Goal: Download file/media

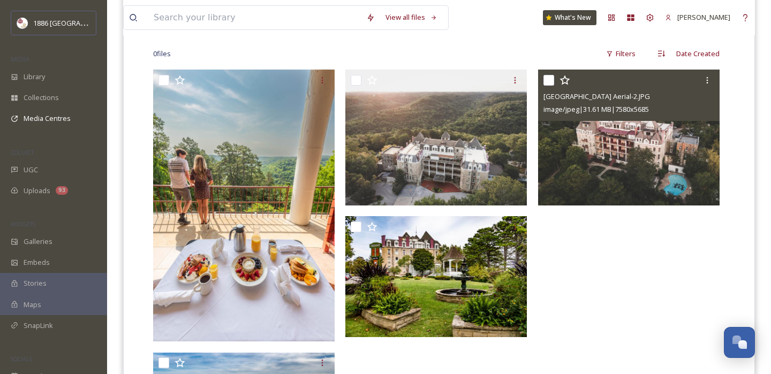
scroll to position [284, 0]
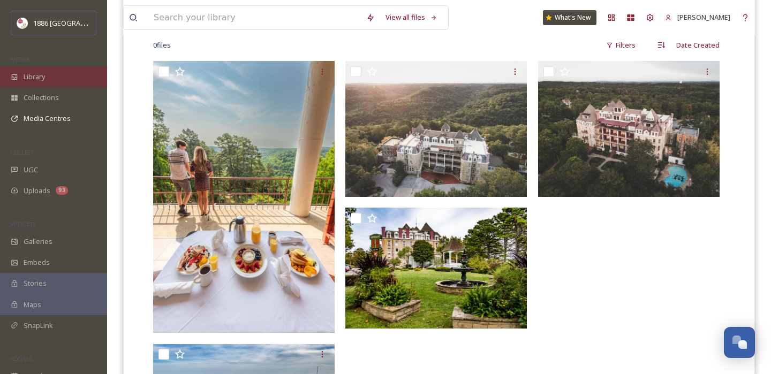
click at [56, 79] on div "Library" at bounding box center [53, 76] width 107 height 21
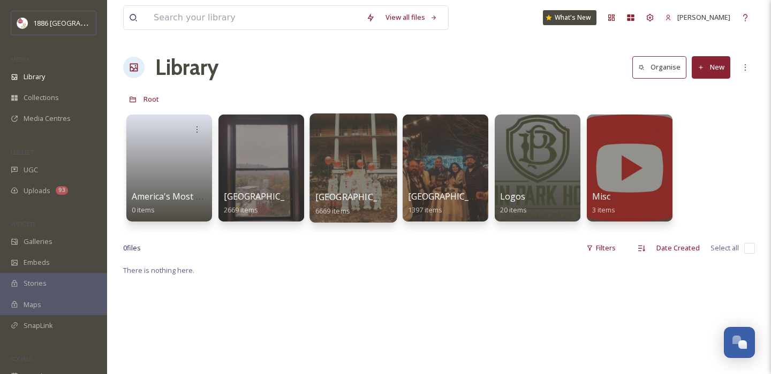
click at [329, 193] on span "[GEOGRAPHIC_DATA]" at bounding box center [359, 197] width 88 height 12
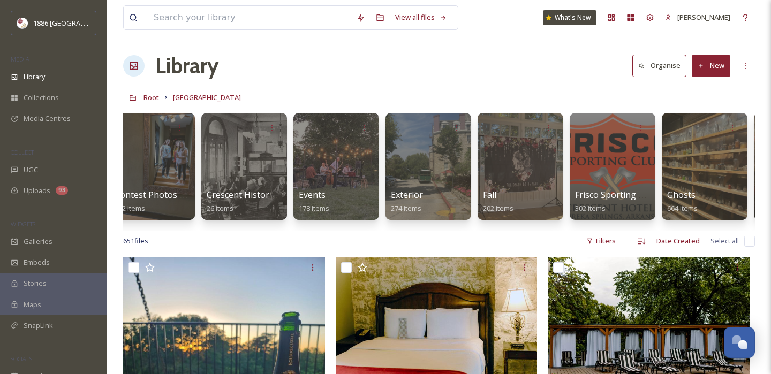
scroll to position [0, 509]
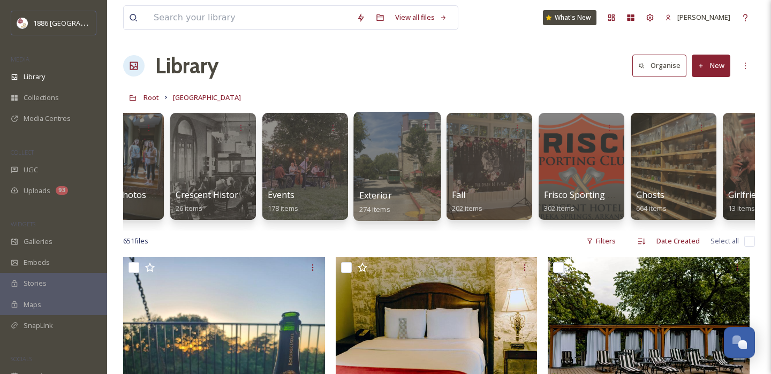
click at [399, 184] on div at bounding box center [396, 166] width 87 height 109
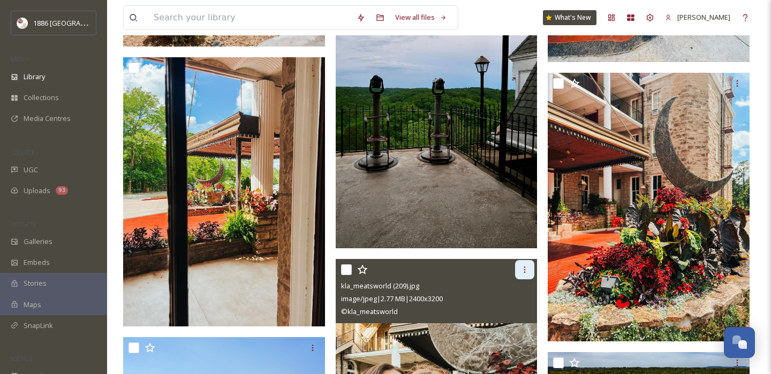
scroll to position [4413, 0]
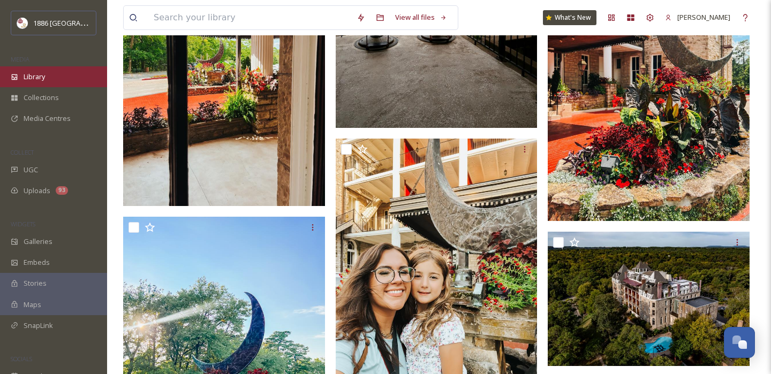
click at [35, 80] on span "Library" at bounding box center [34, 77] width 21 height 10
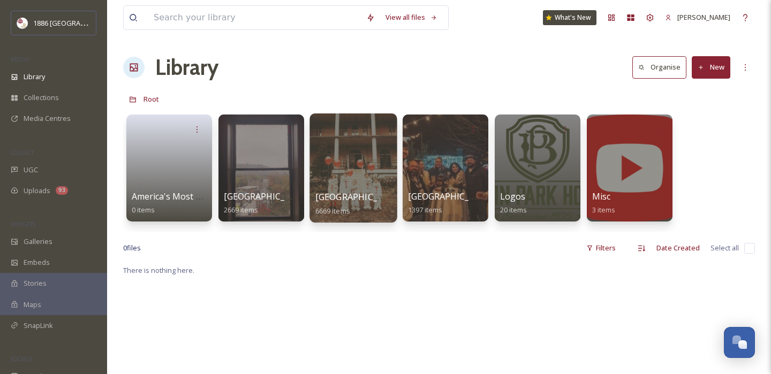
click at [344, 191] on div "[GEOGRAPHIC_DATA] 6669 items" at bounding box center [353, 204] width 77 height 27
click at [358, 196] on span "[GEOGRAPHIC_DATA]" at bounding box center [359, 197] width 88 height 12
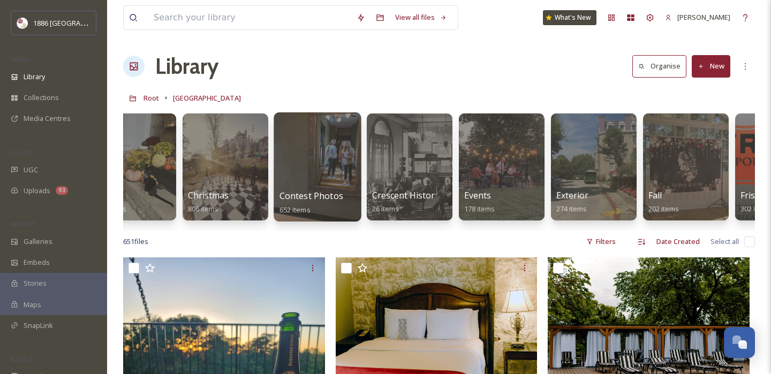
scroll to position [0, 334]
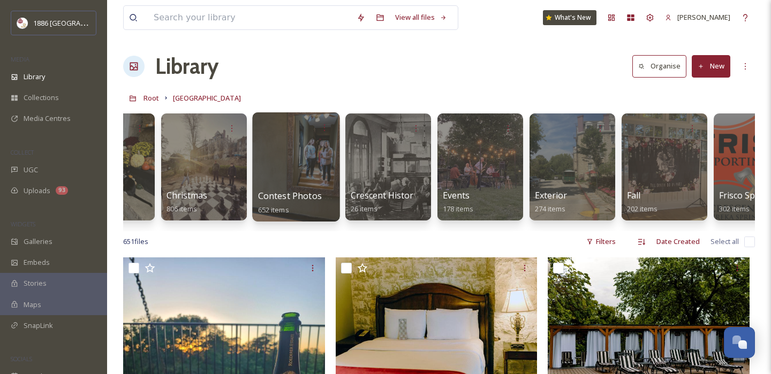
click at [307, 190] on div "Contest Photos (Seasons) 652 items" at bounding box center [296, 203] width 77 height 27
click at [316, 200] on span "Contest Photos (Seasons)" at bounding box center [311, 196] width 106 height 12
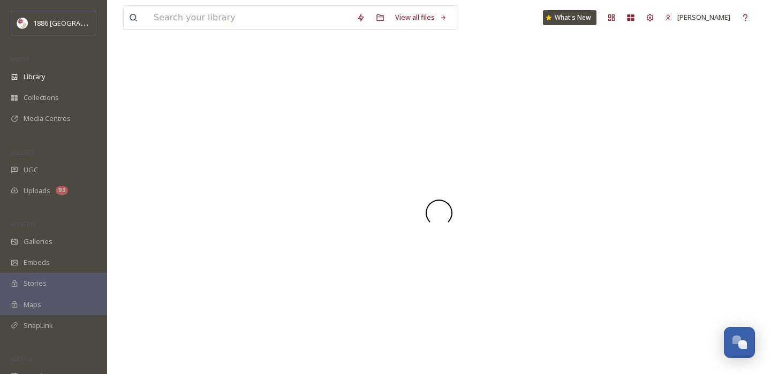
click at [282, 197] on div at bounding box center [439, 212] width 632 height 323
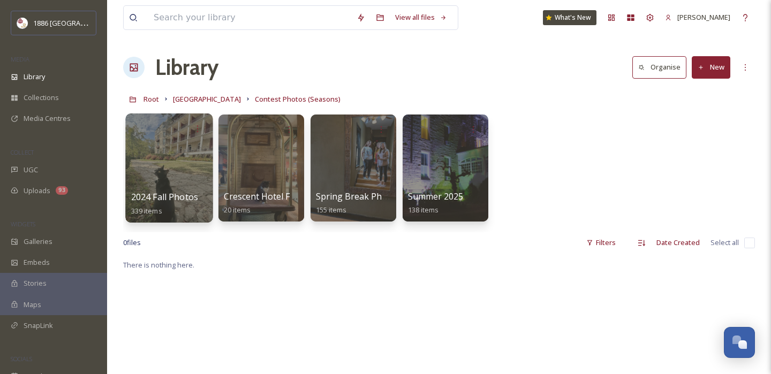
click at [171, 203] on div "2024 Fall Photos 339 items" at bounding box center [169, 204] width 77 height 27
click at [171, 203] on span "2024 Fall Photos" at bounding box center [164, 197] width 67 height 12
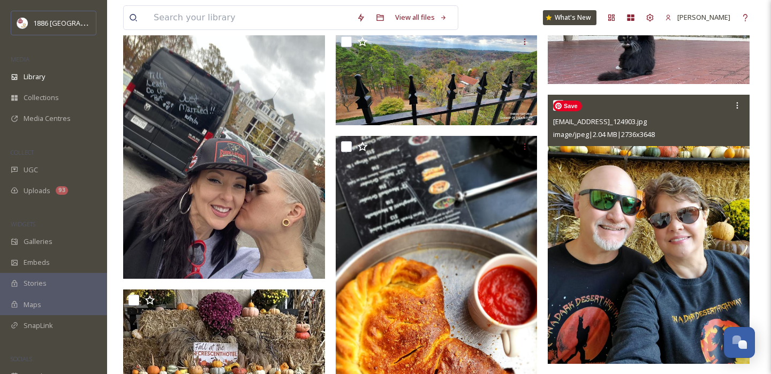
scroll to position [9230, 0]
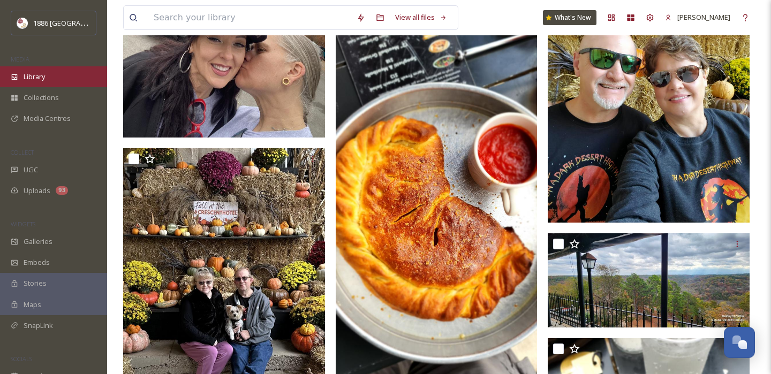
click at [61, 78] on div "Library" at bounding box center [53, 76] width 107 height 21
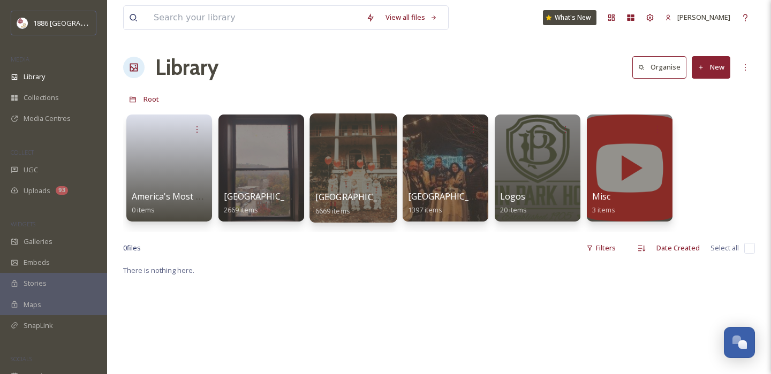
click at [350, 197] on span "[GEOGRAPHIC_DATA]" at bounding box center [359, 197] width 88 height 12
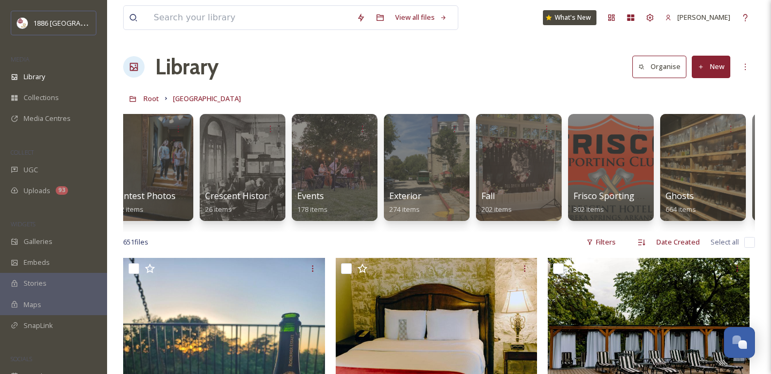
scroll to position [0, 491]
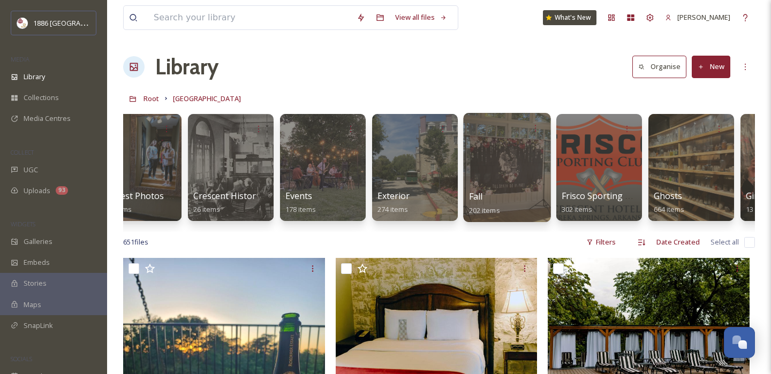
click at [481, 213] on span "202 items" at bounding box center [484, 210] width 31 height 10
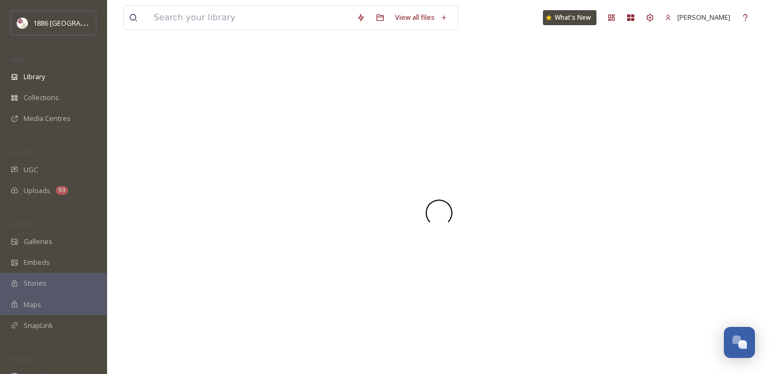
click at [480, 205] on div at bounding box center [439, 213] width 632 height 27
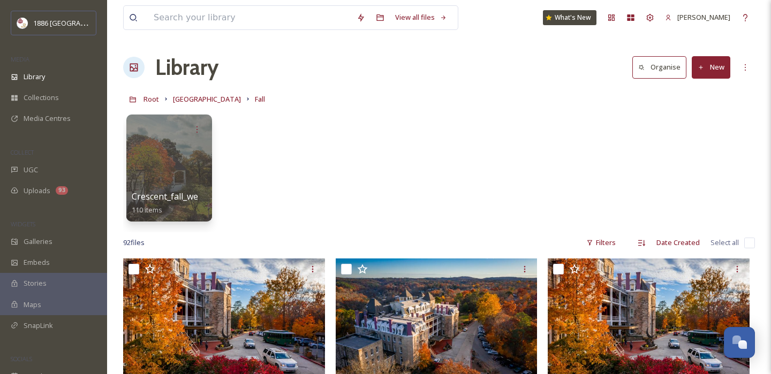
scroll to position [32, 0]
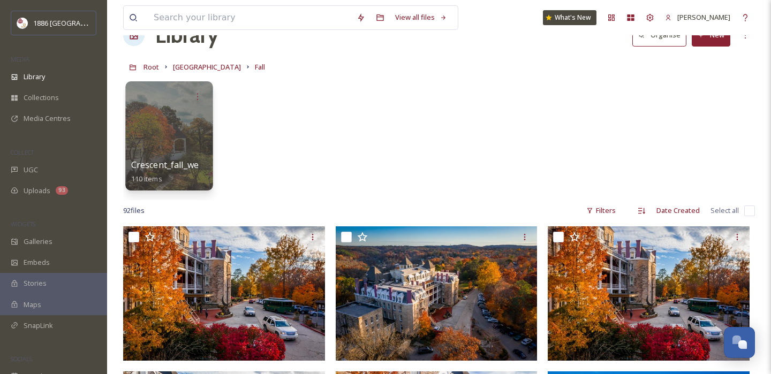
click at [183, 163] on span "Crescent_fall_webfiles" at bounding box center [175, 165] width 89 height 12
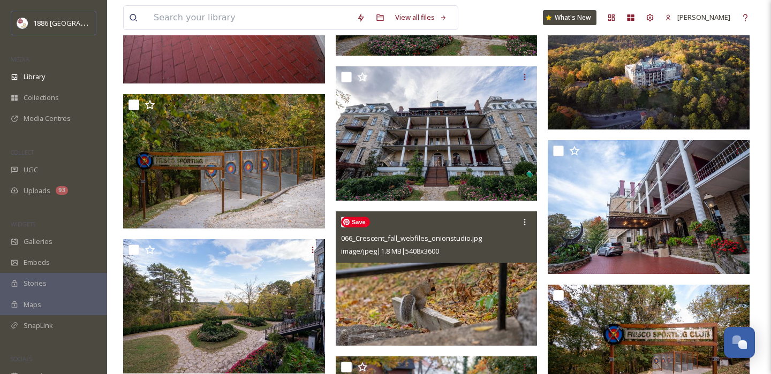
scroll to position [3486, 0]
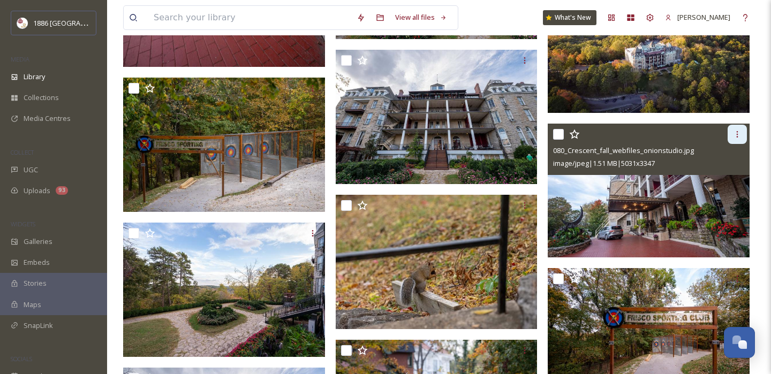
click at [738, 134] on icon at bounding box center [737, 134] width 9 height 9
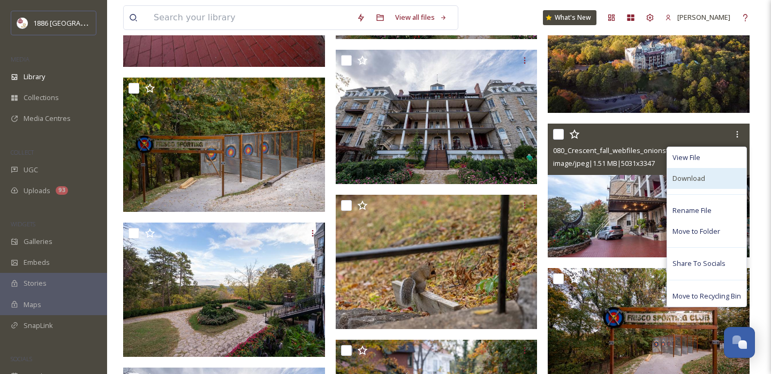
click at [715, 180] on div "Download" at bounding box center [706, 178] width 79 height 21
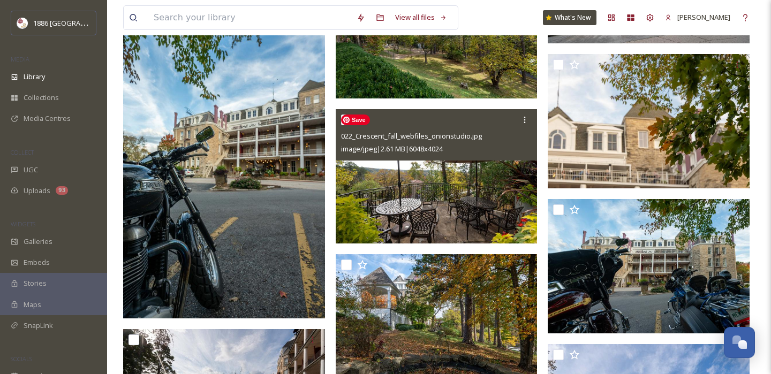
scroll to position [5043, 0]
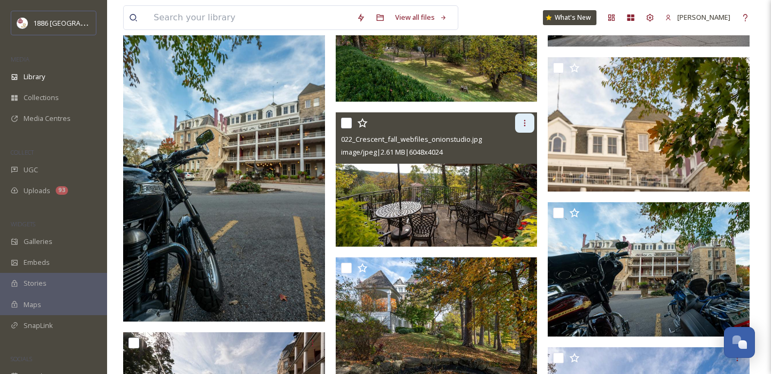
click at [526, 123] on icon at bounding box center [524, 123] width 9 height 9
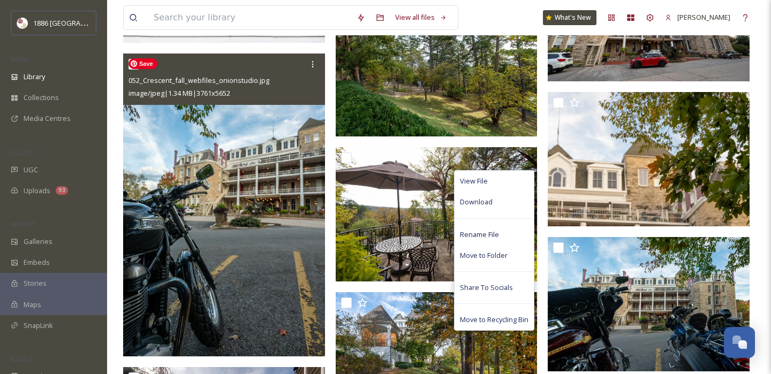
scroll to position [5005, 0]
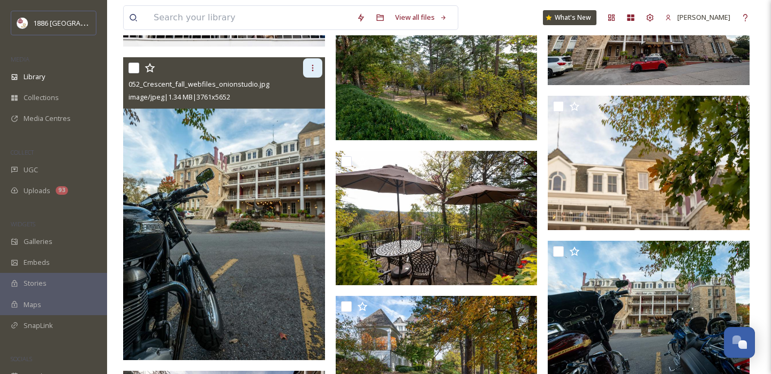
click at [319, 61] on div at bounding box center [312, 67] width 19 height 19
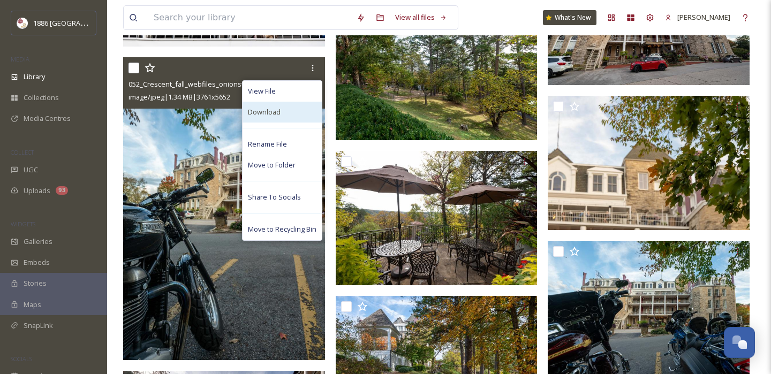
click at [302, 117] on div "Download" at bounding box center [282, 112] width 79 height 21
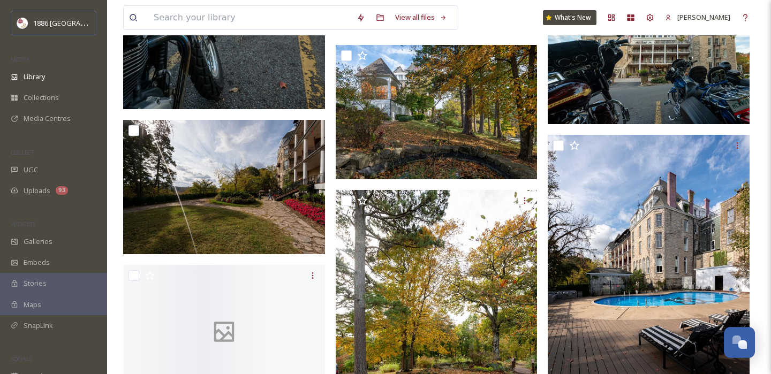
scroll to position [5294, 0]
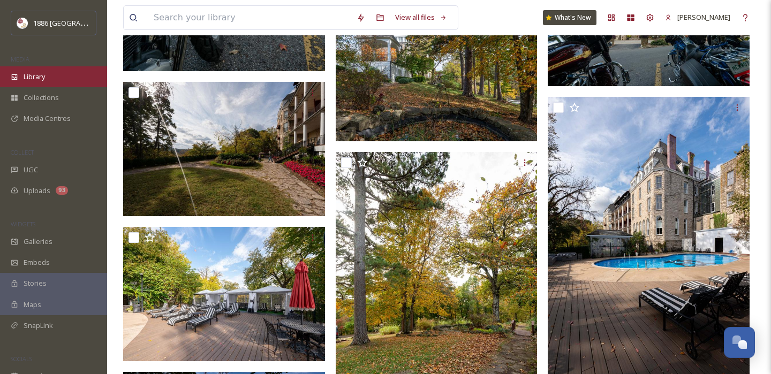
click at [39, 72] on span "Library" at bounding box center [34, 77] width 21 height 10
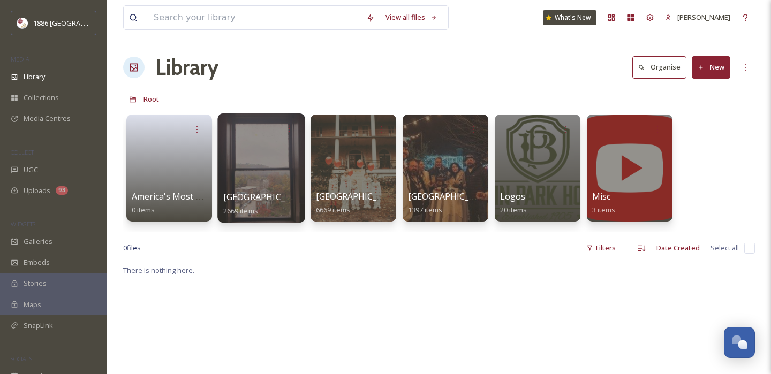
click at [258, 193] on span "[GEOGRAPHIC_DATA]" at bounding box center [267, 197] width 88 height 12
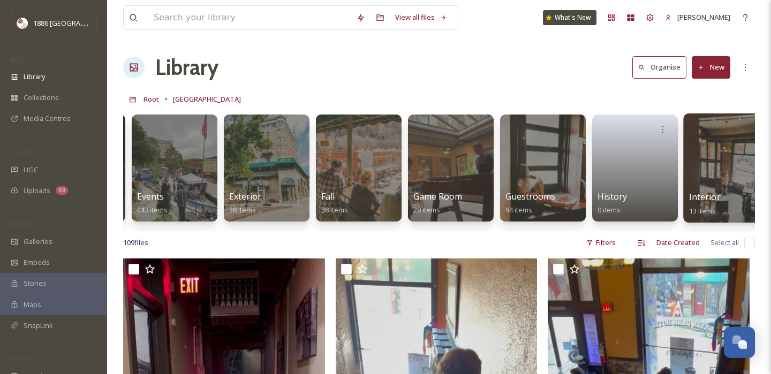
scroll to position [0, 428]
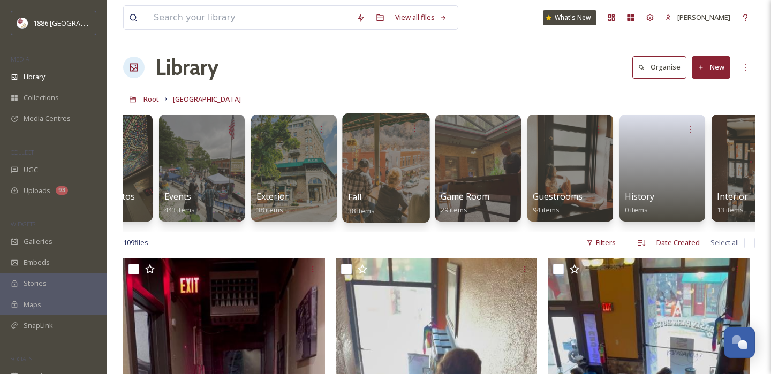
click at [400, 191] on div "Fall 38 items" at bounding box center [386, 204] width 77 height 27
click at [402, 182] on div at bounding box center [385, 168] width 87 height 109
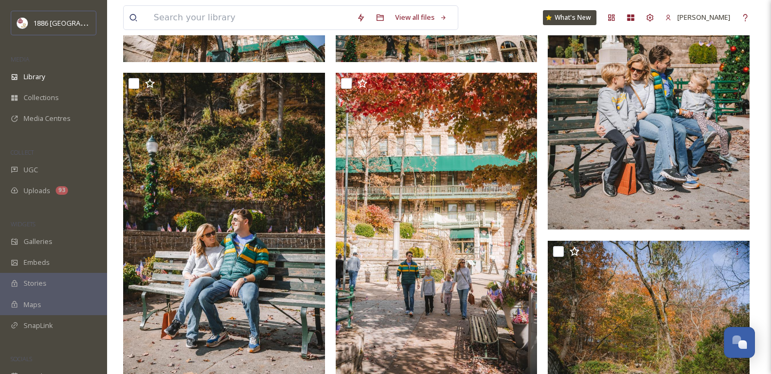
scroll to position [643, 0]
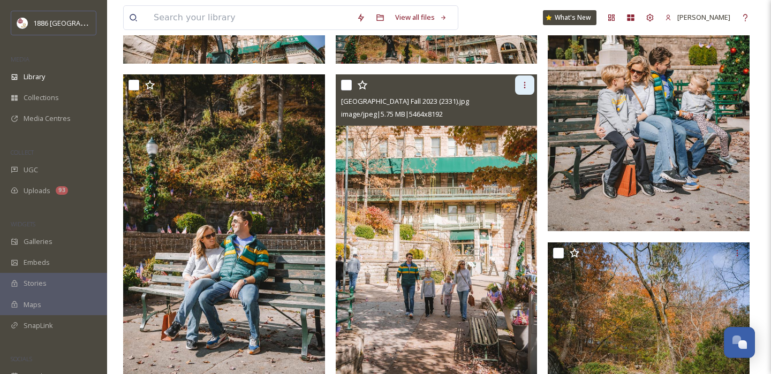
click at [525, 85] on icon at bounding box center [525, 85] width 2 height 6
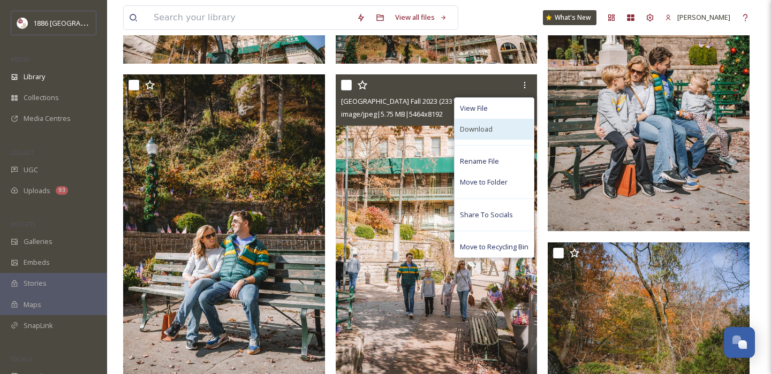
click at [495, 126] on div "Download" at bounding box center [494, 129] width 79 height 21
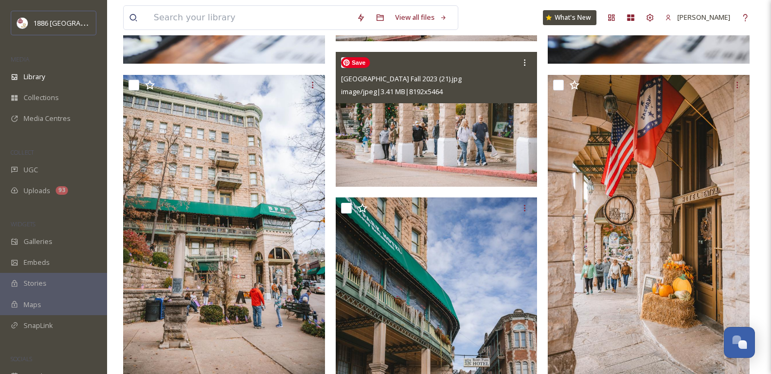
scroll to position [2355, 0]
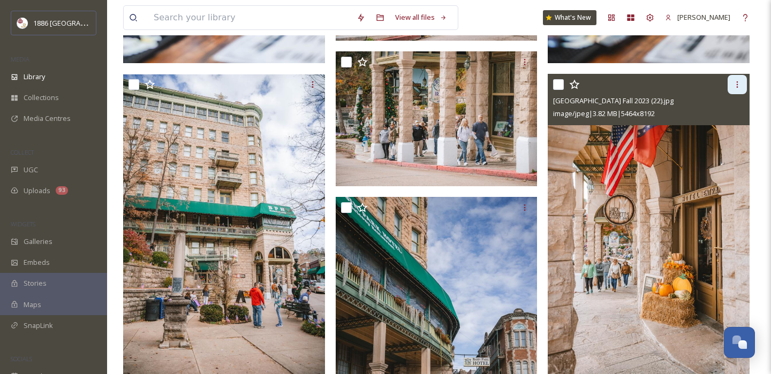
click at [731, 87] on div at bounding box center [737, 84] width 19 height 19
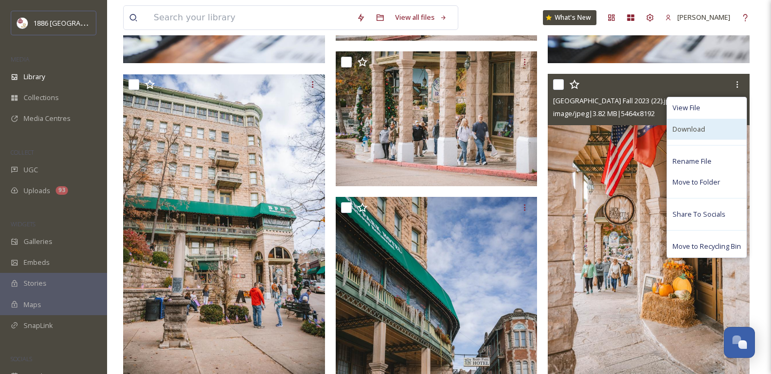
click at [714, 128] on div "Download" at bounding box center [706, 129] width 79 height 21
